Goal: Task Accomplishment & Management: Use online tool/utility

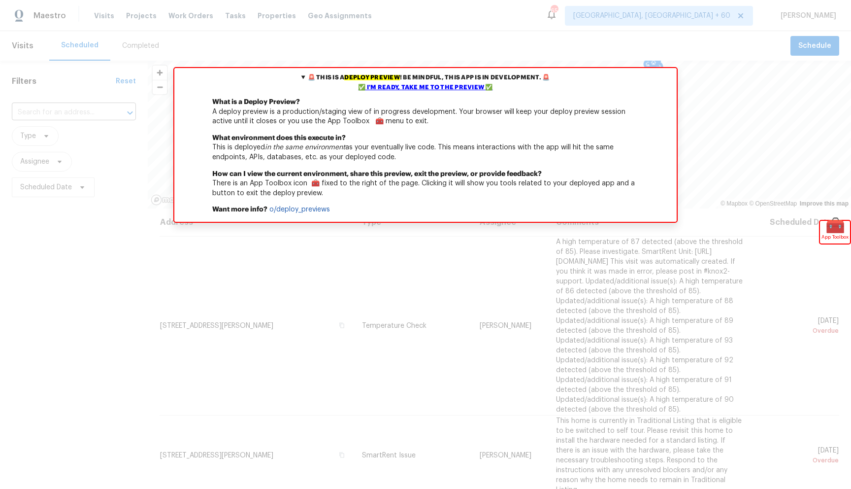
drag, startPoint x: 129, startPoint y: 158, endPoint x: 133, endPoint y: 156, distance: 5.1
click at [129, 158] on span "Assignee" at bounding box center [74, 162] width 124 height 20
click at [455, 89] on div "✅ I'm ready, take me to the preview ✅" at bounding box center [425, 88] width 497 height 10
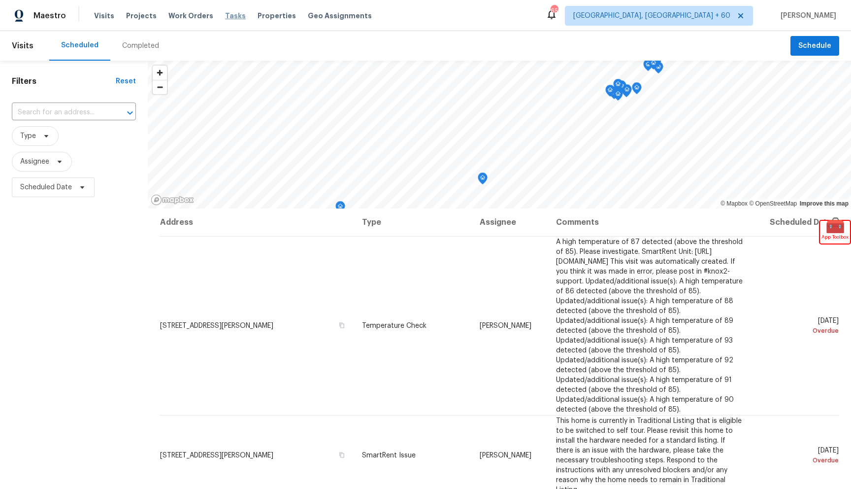
click at [225, 15] on span "Tasks" at bounding box center [235, 15] width 21 height 7
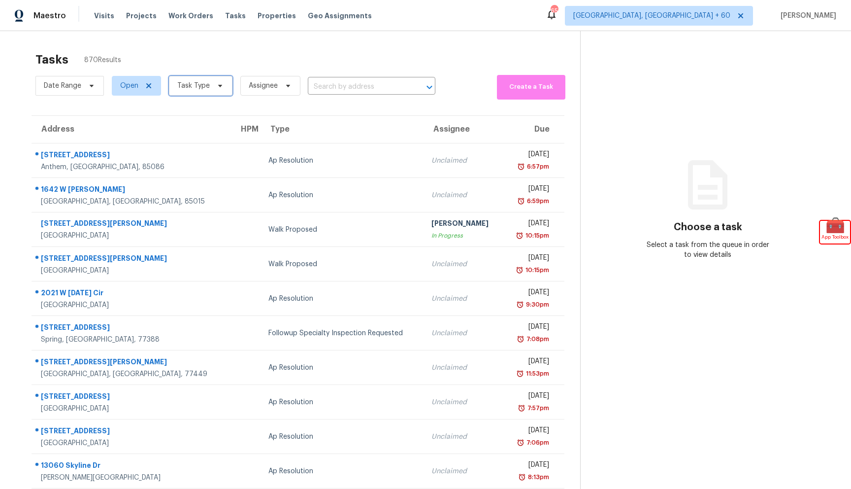
click at [218, 90] on span "Task Type" at bounding box center [201, 86] width 64 height 20
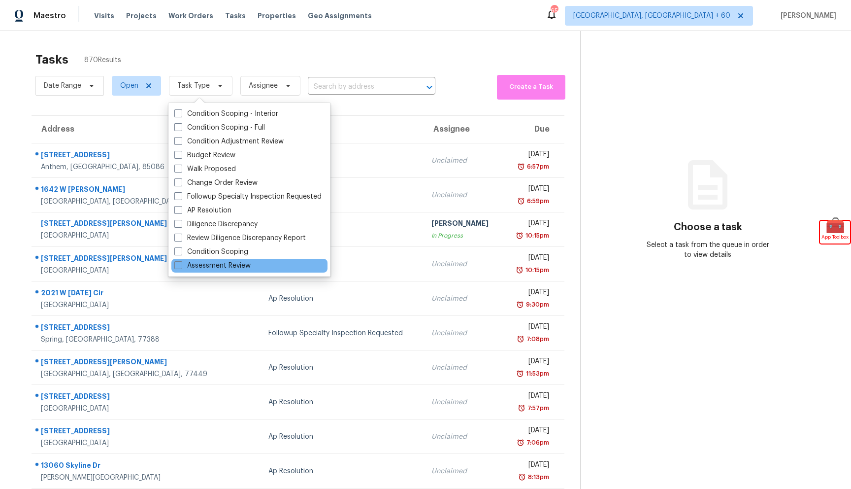
click at [251, 268] on div "Assessment Review" at bounding box center [249, 266] width 156 height 14
click at [203, 263] on label "Assessment Review" at bounding box center [212, 266] width 76 height 10
click at [181, 263] on input "Assessment Review" at bounding box center [177, 264] width 6 height 6
checkbox input "true"
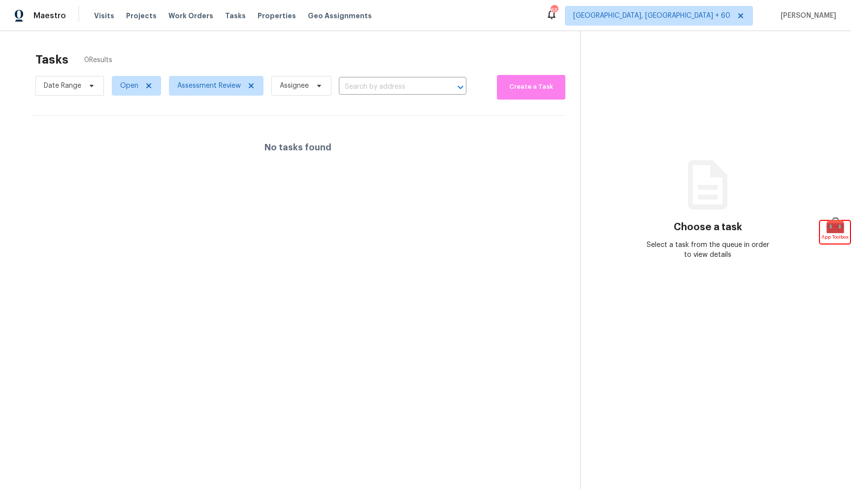
click at [420, 50] on div "Tasks 0 Results" at bounding box center [307, 60] width 545 height 26
click at [146, 86] on icon at bounding box center [149, 86] width 8 height 8
click at [225, 84] on span "Assessment Review" at bounding box center [213, 86] width 64 height 10
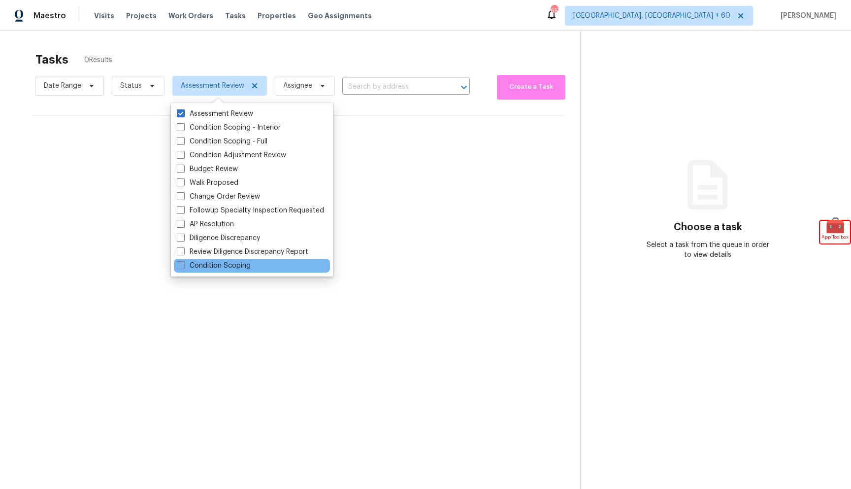
click at [174, 266] on div "Condition Scoping" at bounding box center [252, 266] width 156 height 14
click at [178, 266] on span at bounding box center [181, 265] width 8 height 8
click at [178, 266] on input "Condition Scoping" at bounding box center [180, 264] width 6 height 6
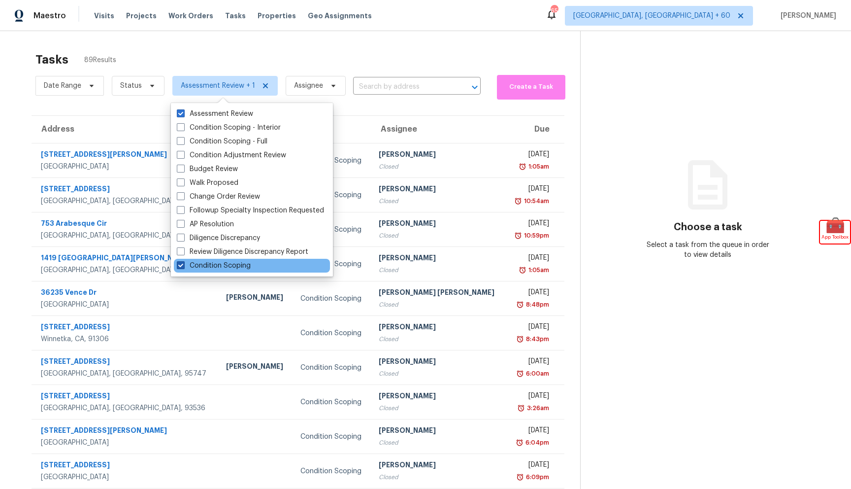
click at [179, 266] on span at bounding box center [181, 265] width 8 height 8
click at [179, 266] on input "Condition Scoping" at bounding box center [180, 264] width 6 height 6
checkbox input "false"
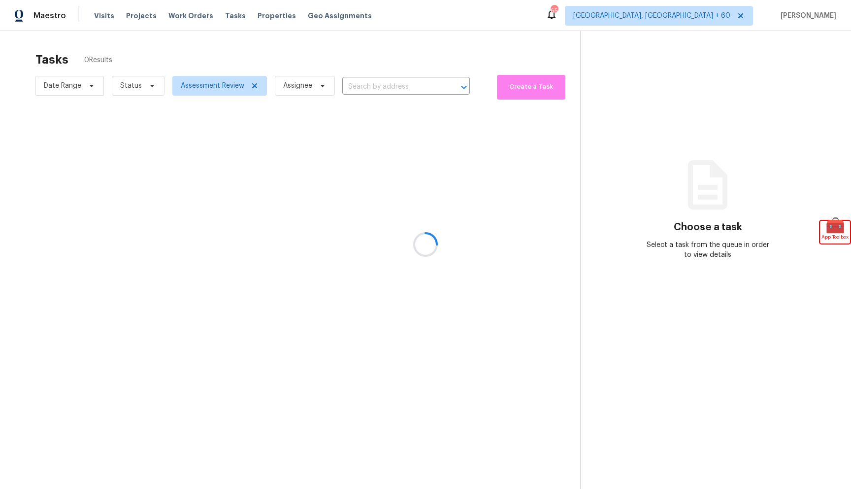
click at [352, 56] on div at bounding box center [425, 244] width 851 height 489
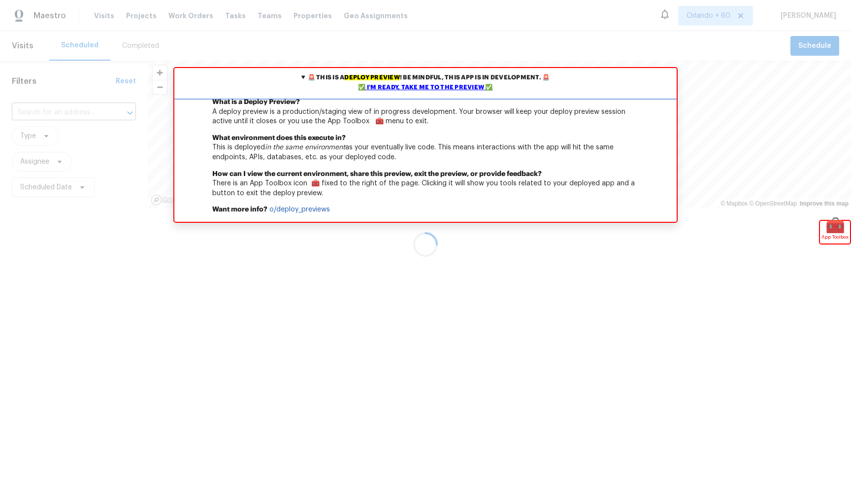
click at [433, 89] on div "✅ I'm ready, take me to the preview ✅" at bounding box center [425, 88] width 497 height 10
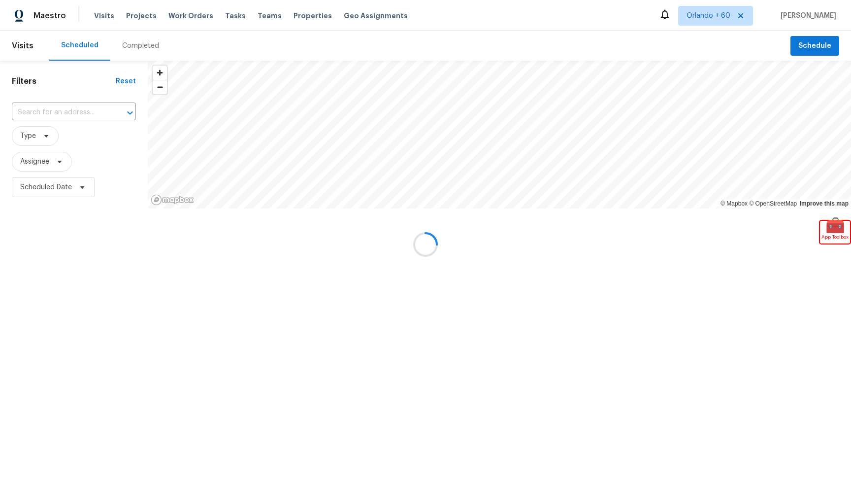
click at [224, 16] on div at bounding box center [425, 244] width 851 height 489
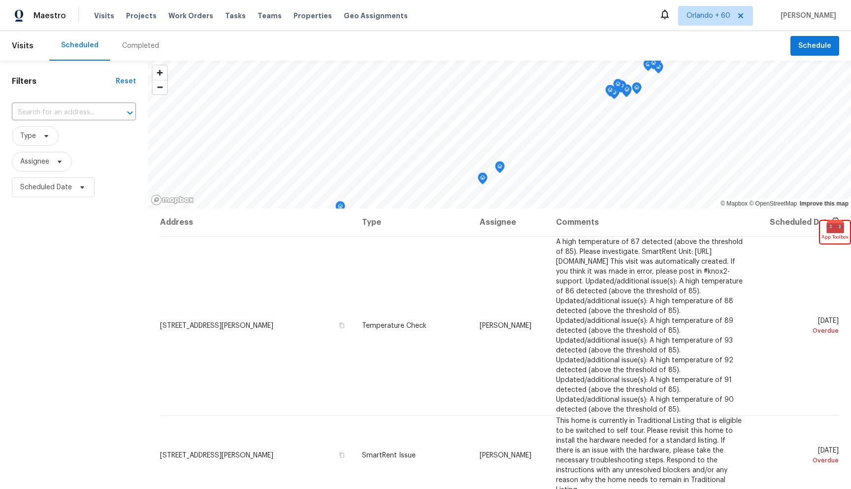
click at [226, 15] on span "Tasks" at bounding box center [235, 15] width 21 height 7
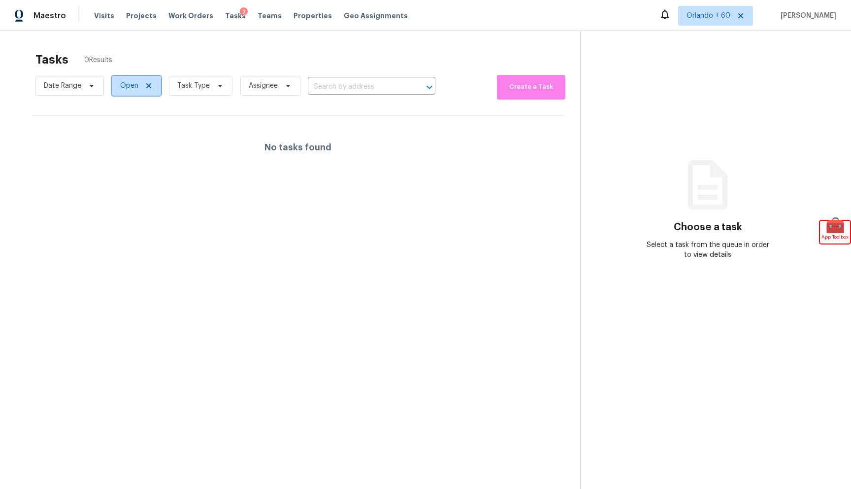
click at [152, 86] on span "Open" at bounding box center [136, 86] width 49 height 20
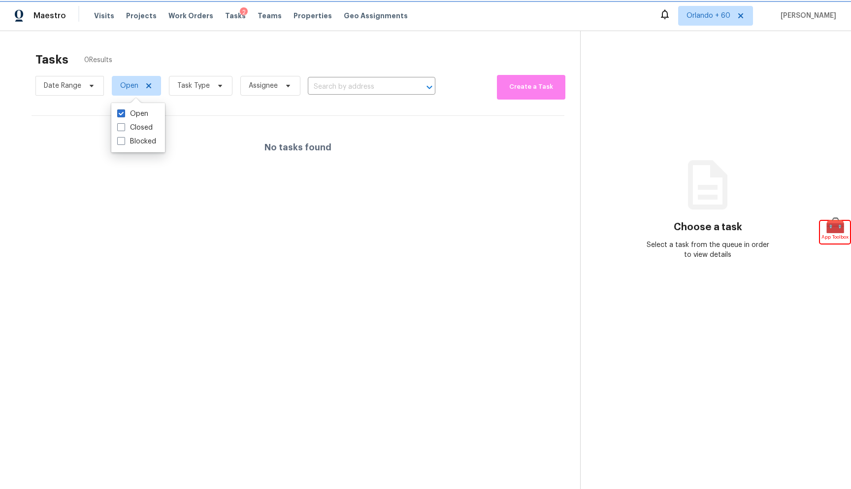
click at [150, 87] on icon at bounding box center [148, 85] width 5 height 5
checkbox input "false"
